Goal: Task Accomplishment & Management: Use online tool/utility

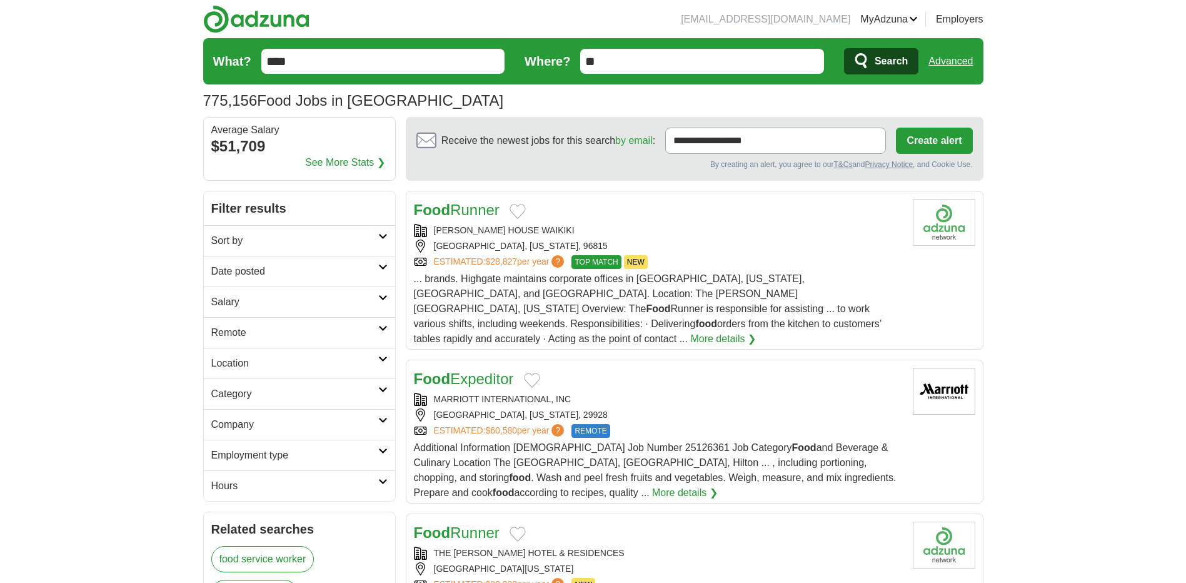
click at [268, 303] on h2 "Salary" at bounding box center [294, 301] width 167 height 15
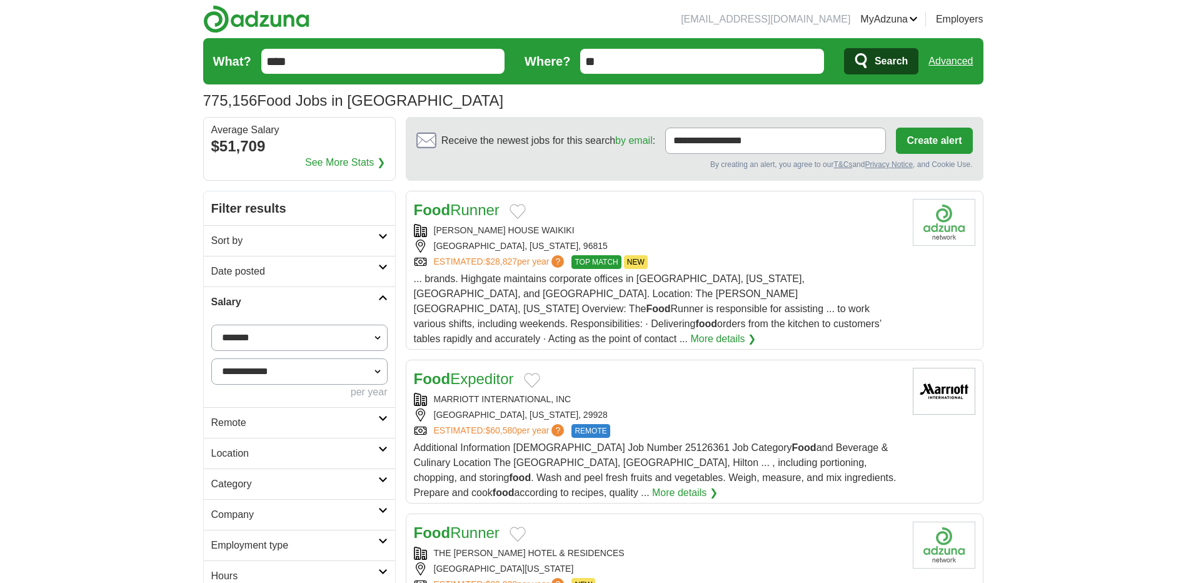
click at [291, 336] on select "**********" at bounding box center [299, 337] width 176 height 26
select select "******"
click at [344, 423] on button "Apply" at bounding box center [357, 422] width 59 height 26
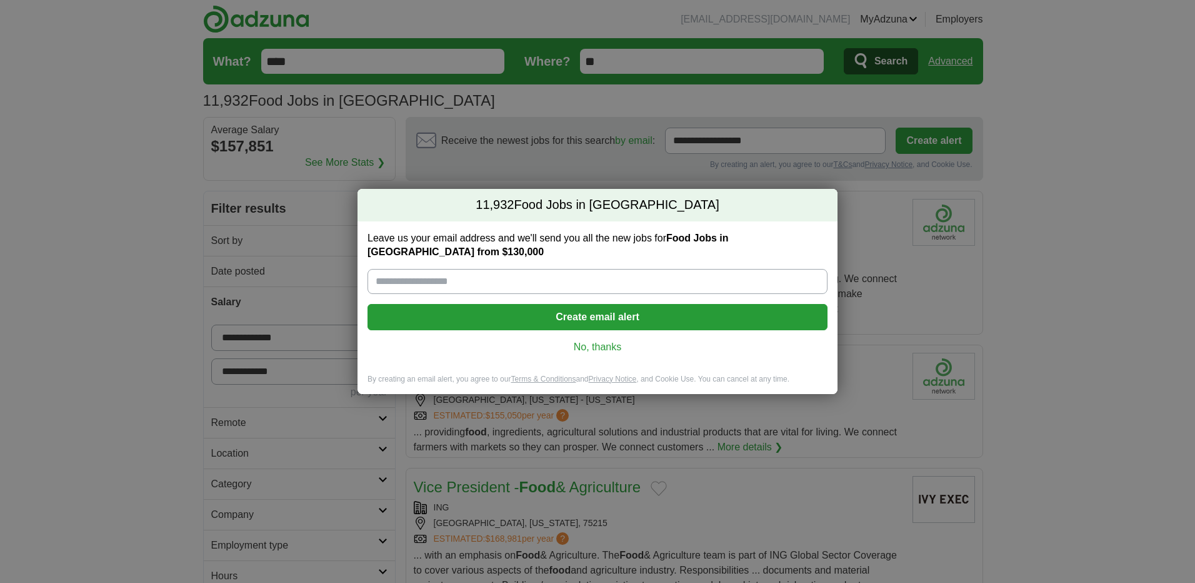
click at [587, 341] on link "No, thanks" at bounding box center [598, 347] width 440 height 14
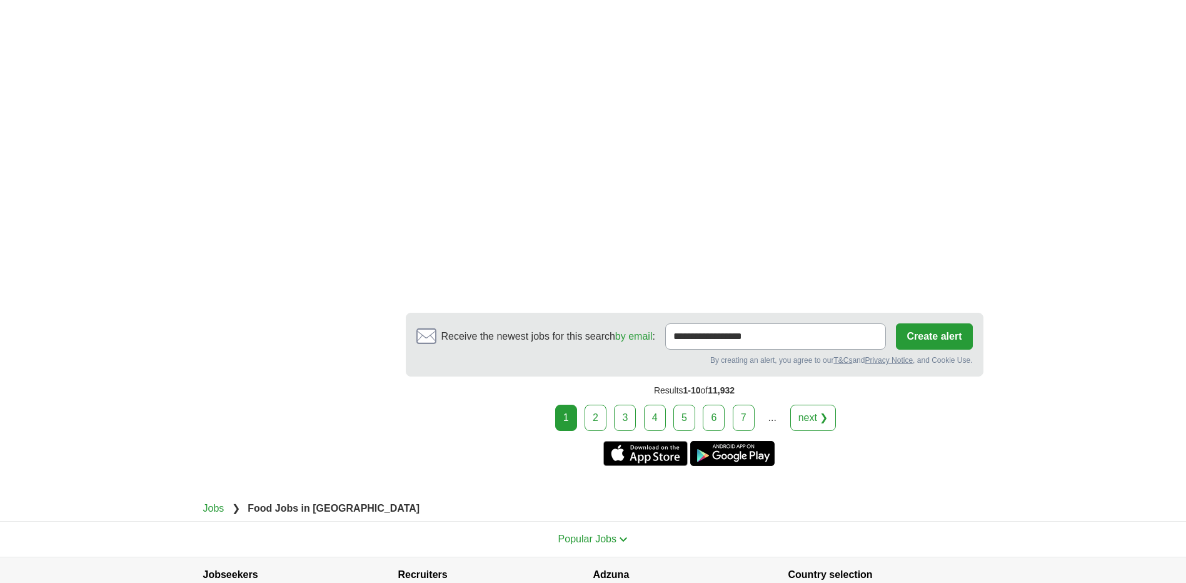
scroll to position [2396, 0]
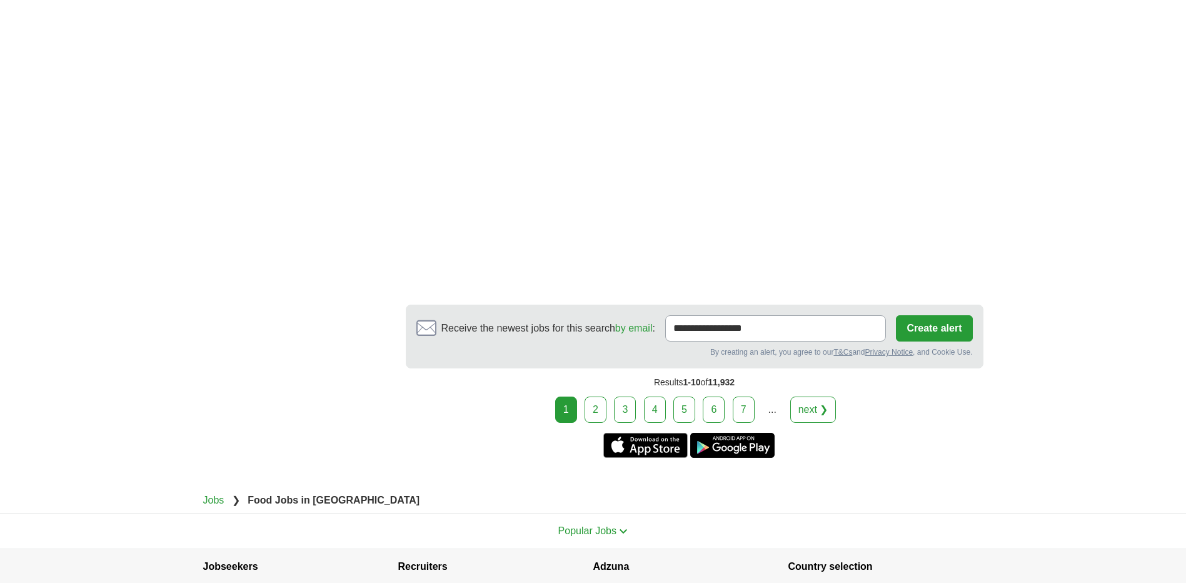
click at [600, 396] on link "2" at bounding box center [596, 409] width 22 height 26
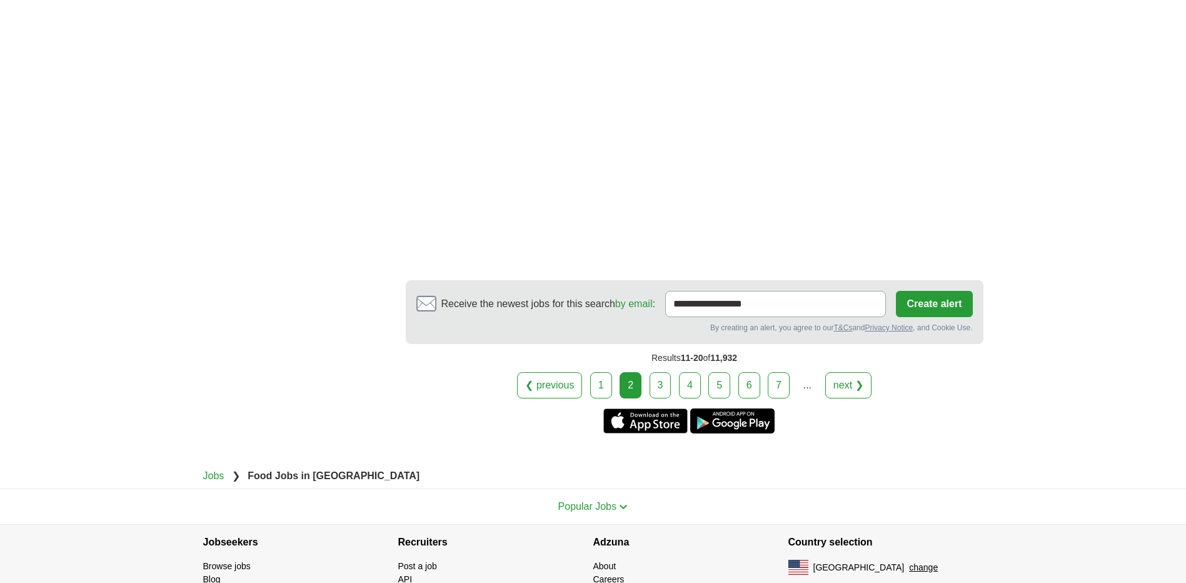
scroll to position [2564, 0]
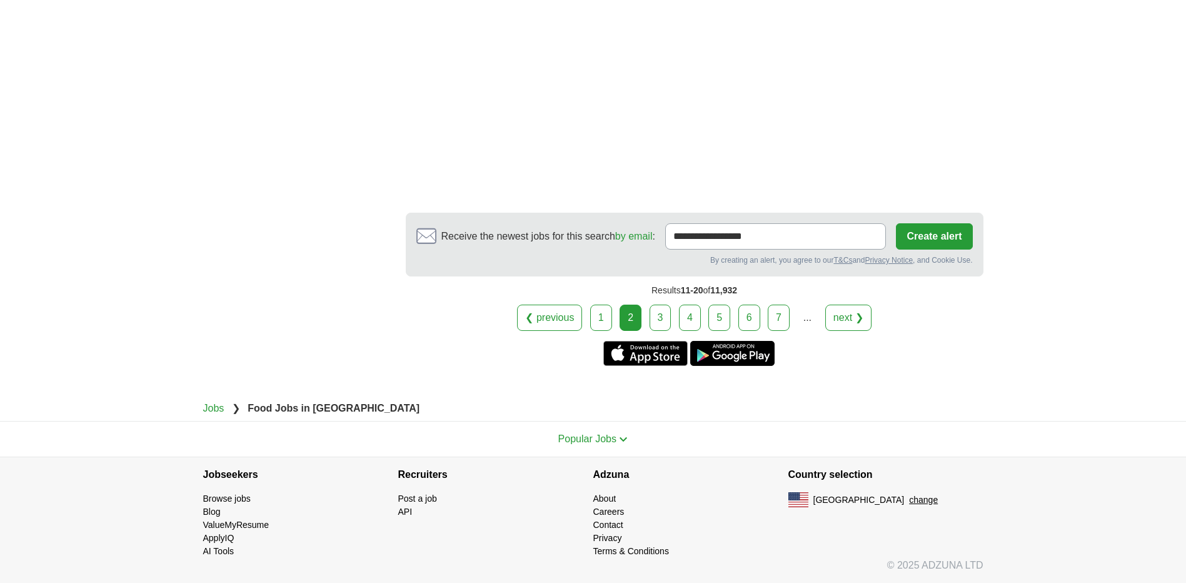
click at [662, 308] on link "3" at bounding box center [661, 317] width 22 height 26
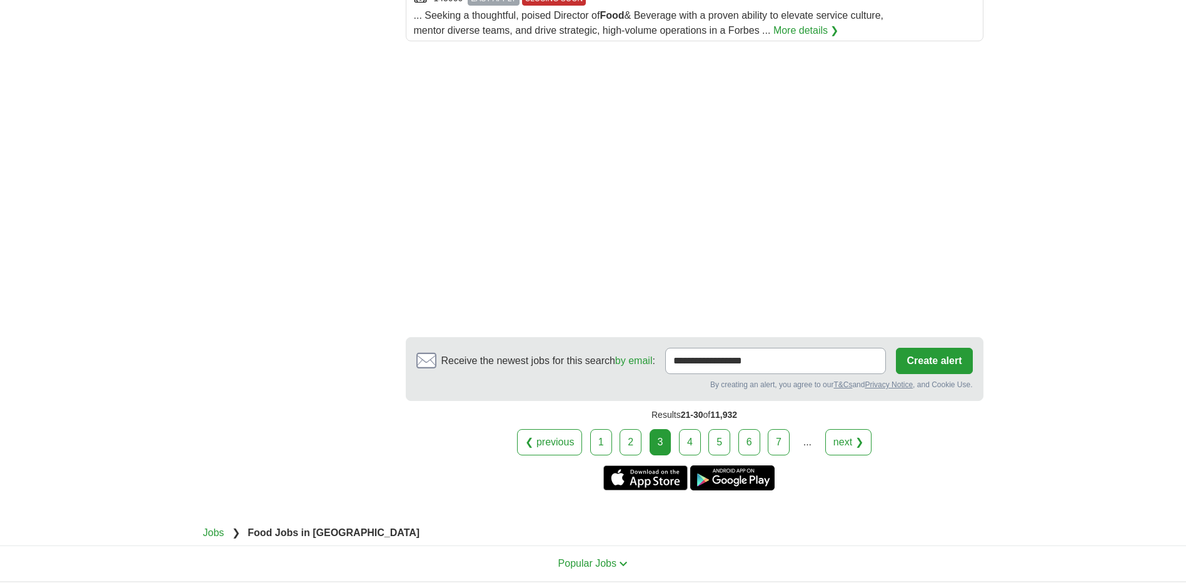
scroll to position [1870, 0]
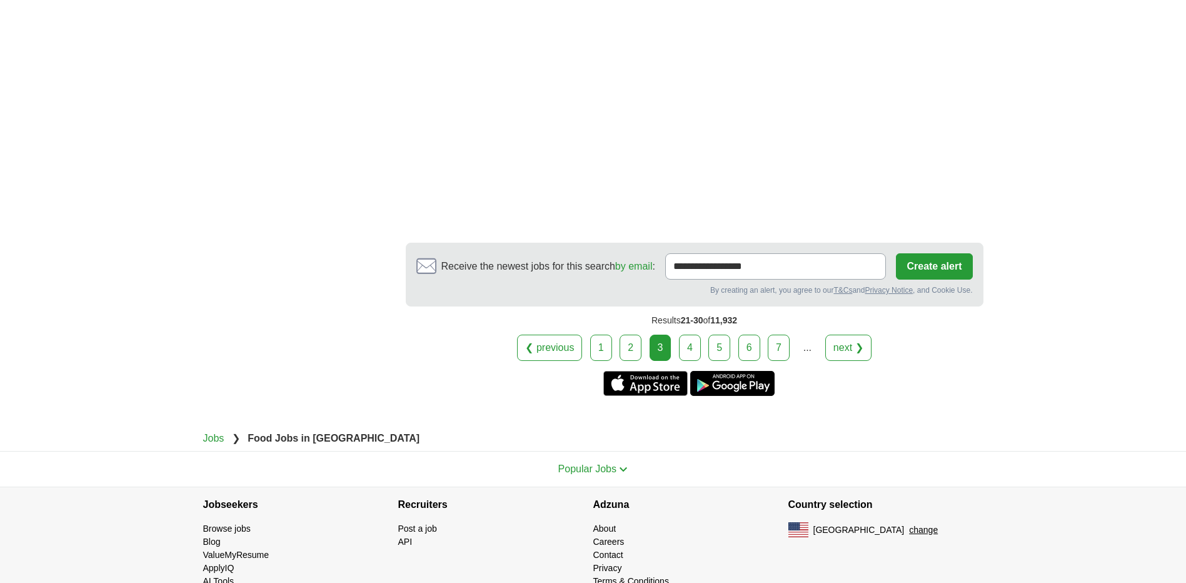
click at [689, 334] on link "4" at bounding box center [690, 347] width 22 height 26
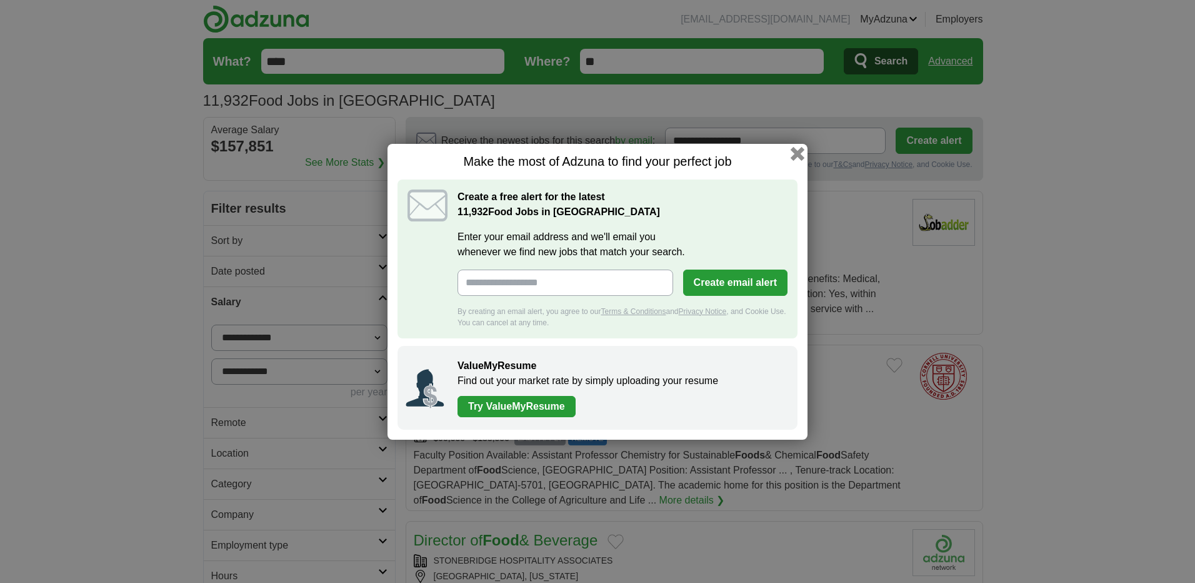
click at [794, 154] on button "button" at bounding box center [798, 153] width 14 height 14
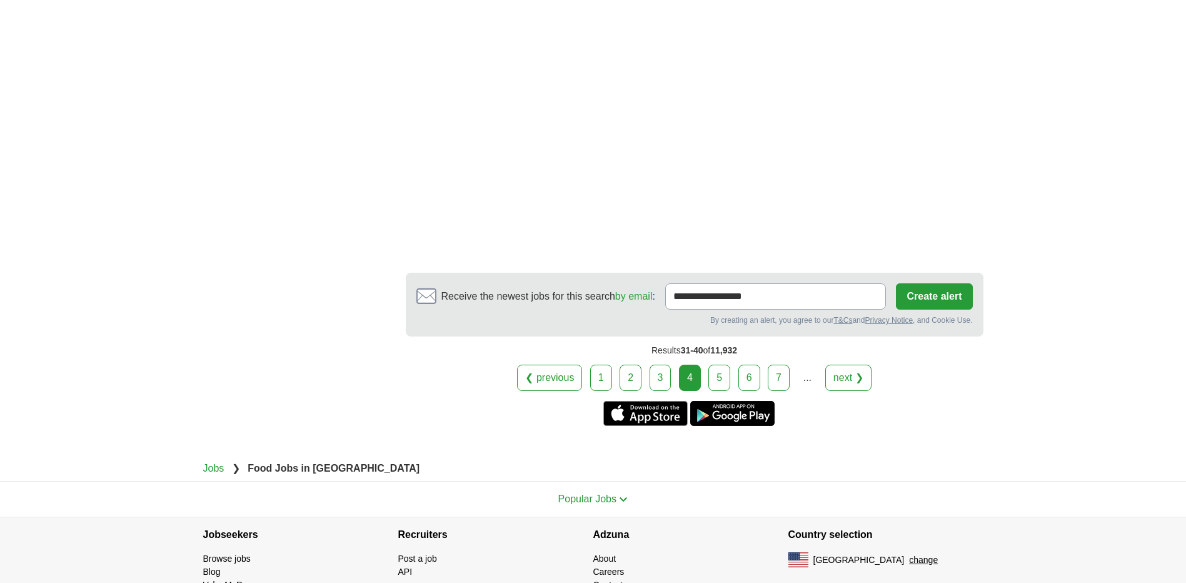
scroll to position [1939, 0]
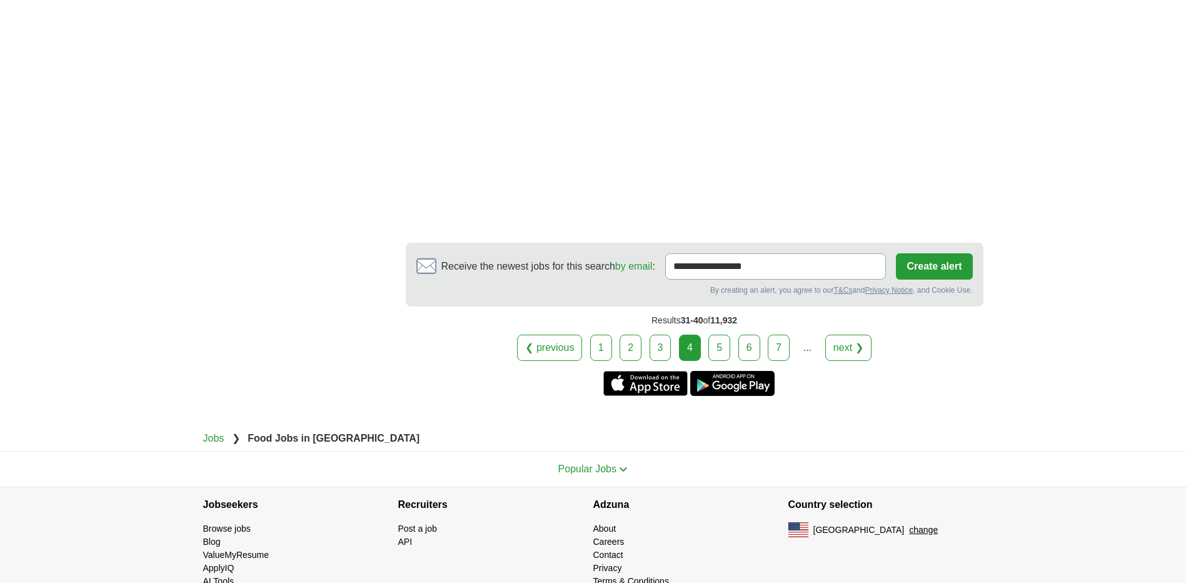
click at [726, 334] on link "5" at bounding box center [719, 347] width 22 height 26
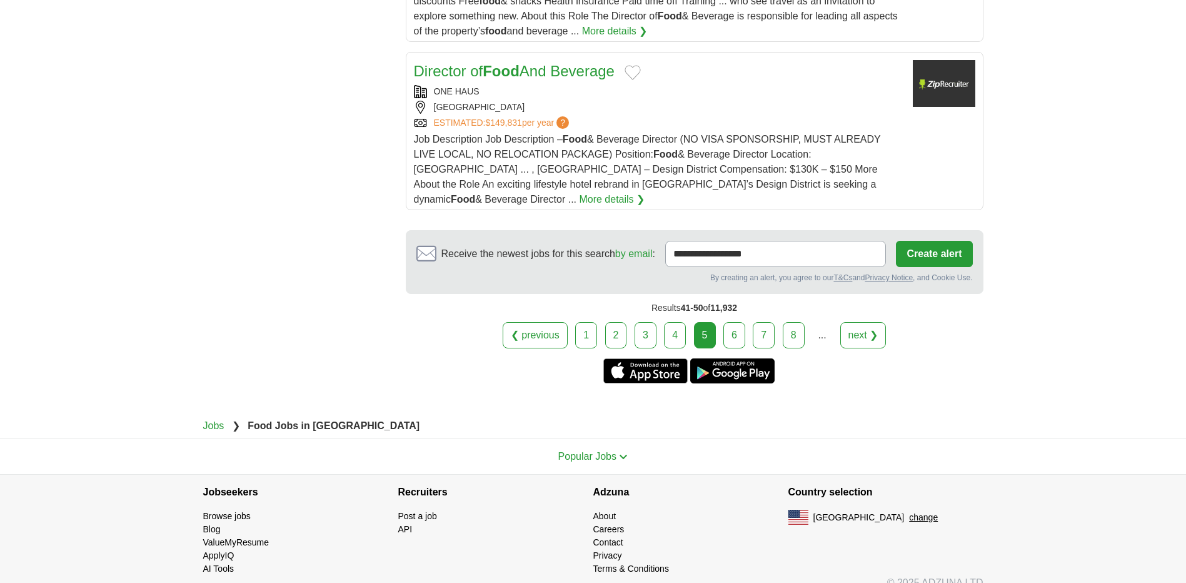
scroll to position [1637, 0]
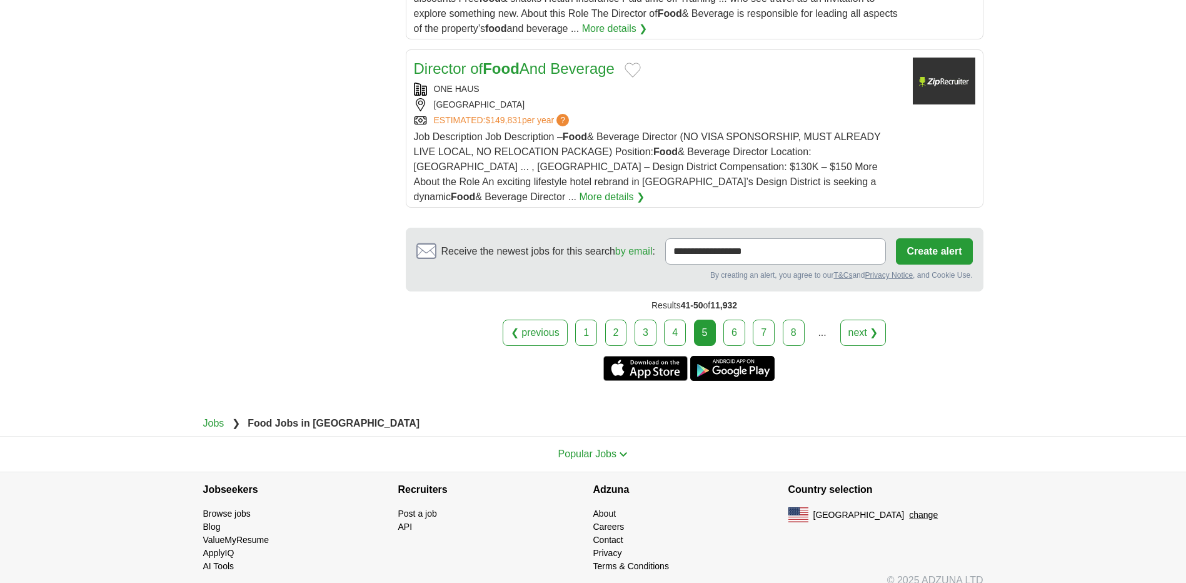
click at [733, 319] on link "6" at bounding box center [734, 332] width 22 height 26
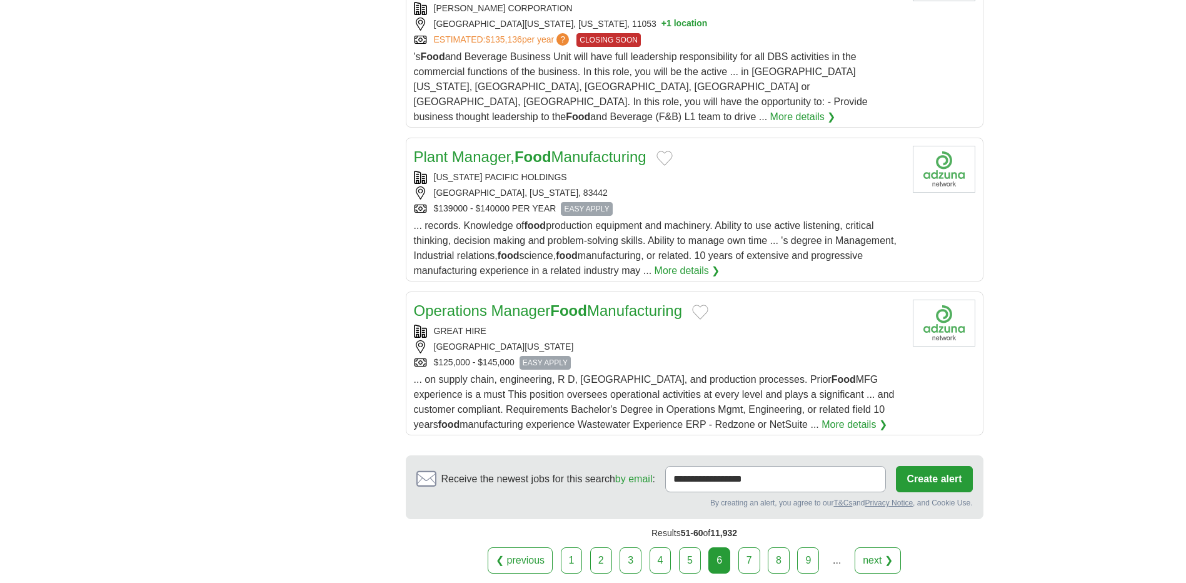
scroll to position [1661, 0]
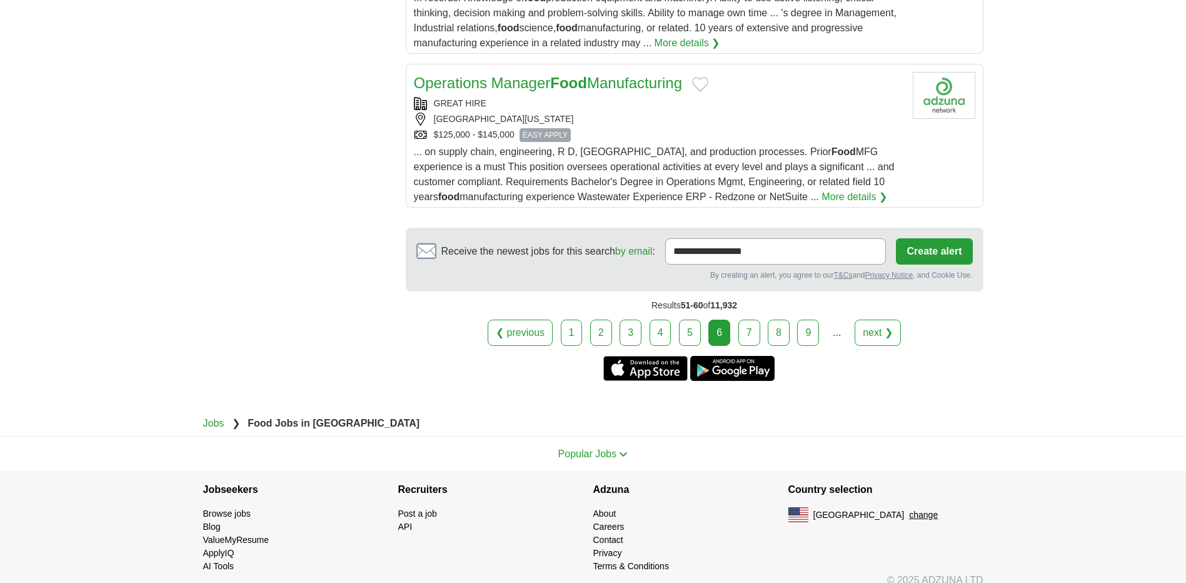
click at [750, 319] on link "7" at bounding box center [749, 332] width 22 height 26
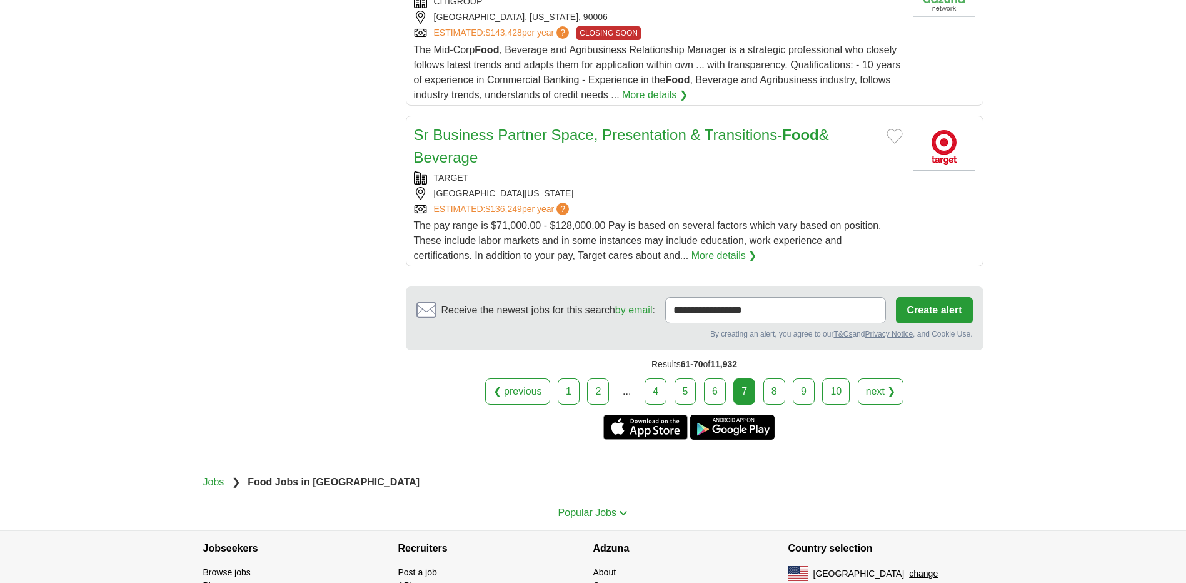
scroll to position [1667, 0]
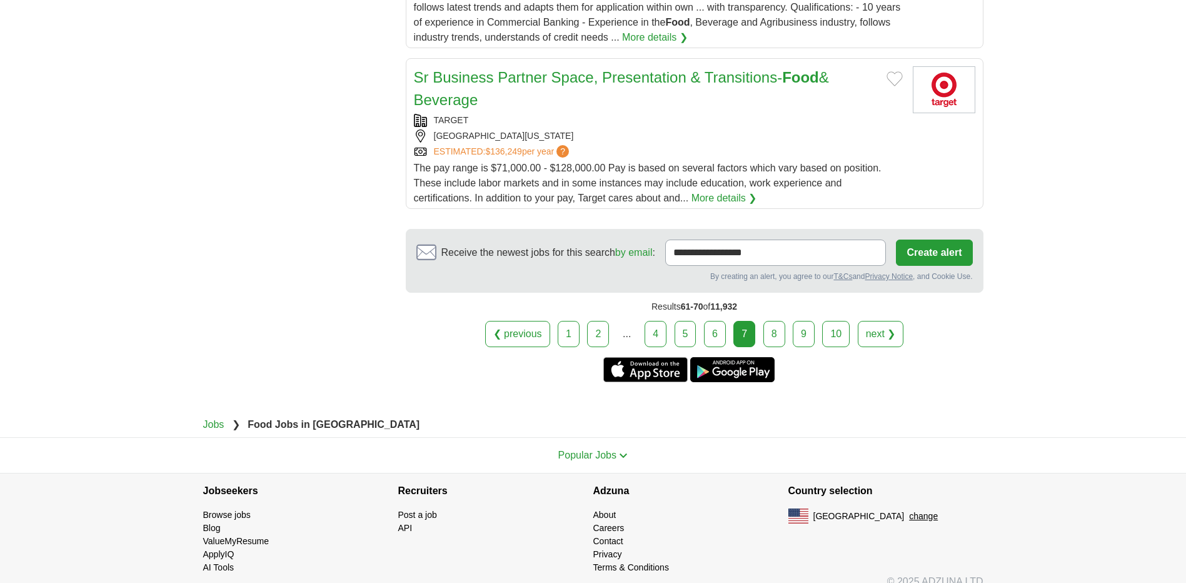
click at [766, 339] on link "8" at bounding box center [774, 334] width 22 height 26
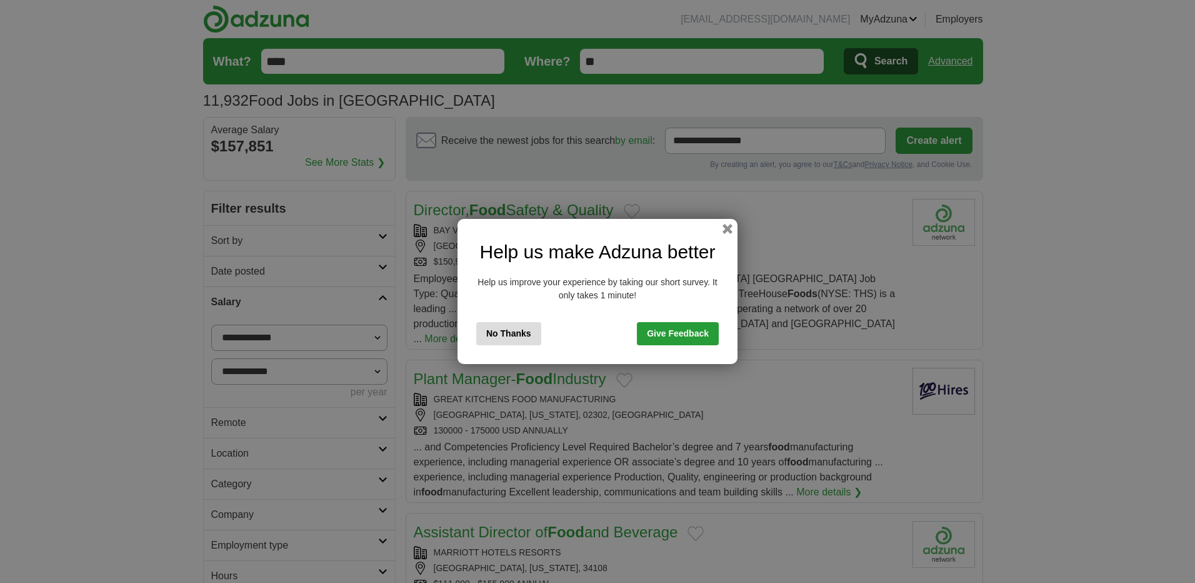
click at [514, 329] on button "No Thanks" at bounding box center [508, 333] width 65 height 23
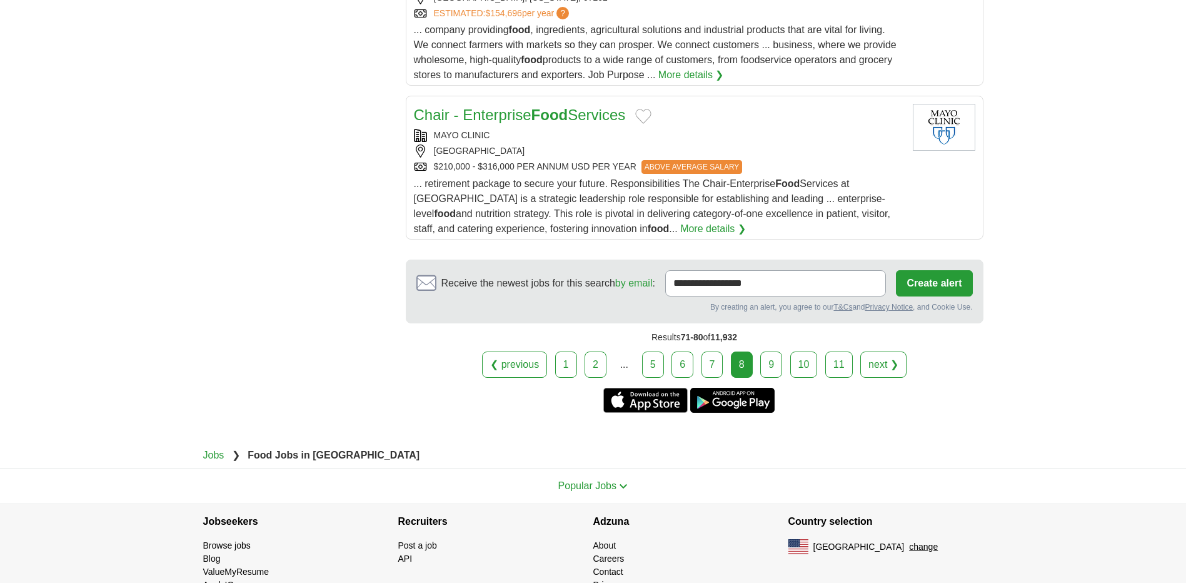
scroll to position [1533, 0]
